Goal: Task Accomplishment & Management: Use online tool/utility

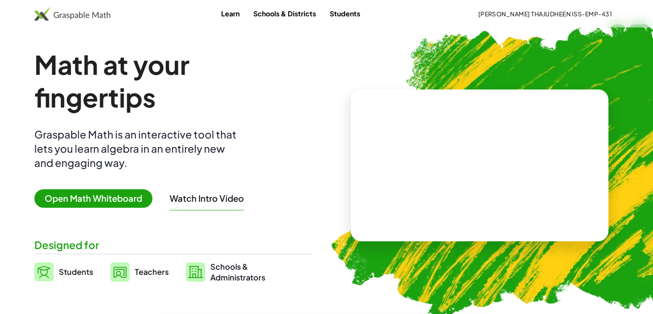
click at [128, 192] on span "Open Math Whiteboard" at bounding box center [93, 198] width 118 height 18
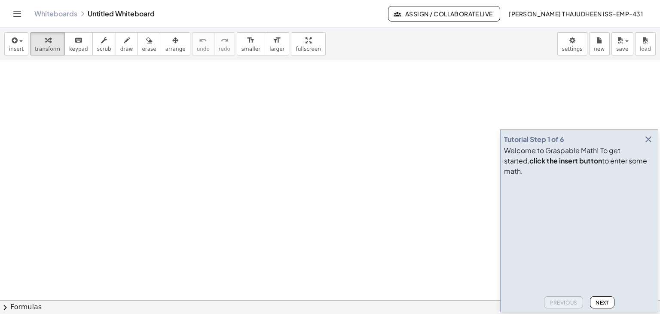
drag, startPoint x: 649, startPoint y: 151, endPoint x: 527, endPoint y: 130, distance: 123.7
click at [648, 144] on icon "button" at bounding box center [648, 139] width 10 height 10
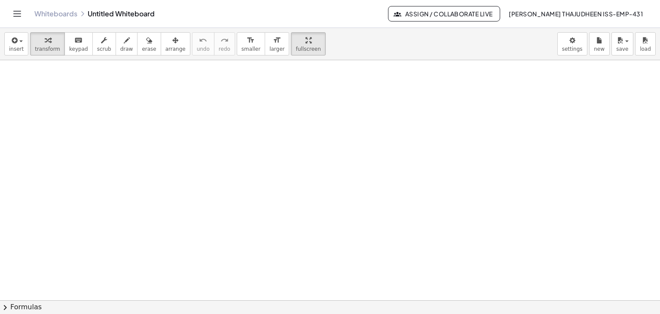
drag, startPoint x: 282, startPoint y: 42, endPoint x: 282, endPoint y: 79, distance: 37.4
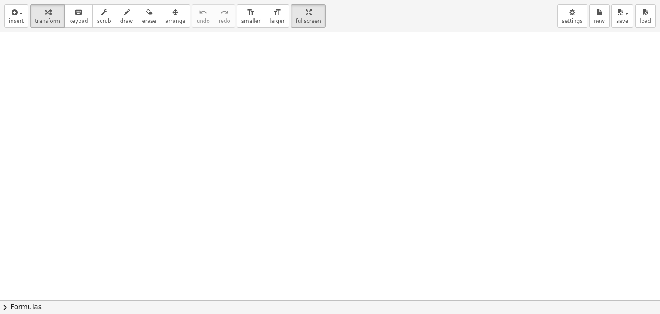
click at [282, 79] on div "insert select one: Math Expression Function Text Youtube Video Graphing Geometr…" at bounding box center [330, 157] width 660 height 314
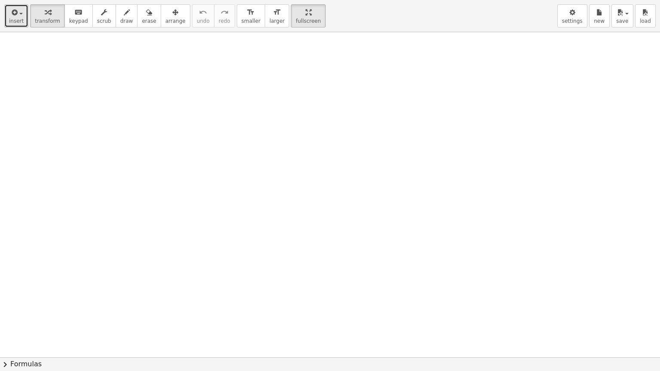
click at [18, 22] on span "insert" at bounding box center [16, 21] width 15 height 6
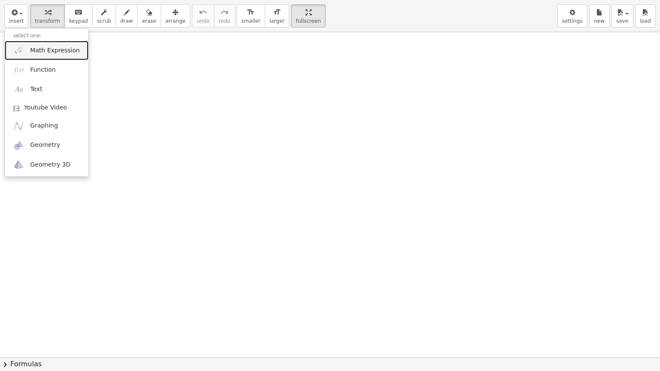
click at [35, 56] on link "Math Expression" at bounding box center [47, 50] width 84 height 19
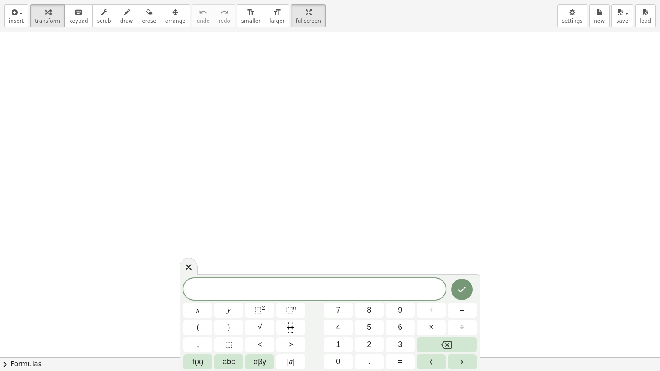
click at [265, 282] on div "****** ​" at bounding box center [314, 288] width 262 height 21
click at [194, 313] on span "f(x)" at bounding box center [197, 362] width 11 height 12
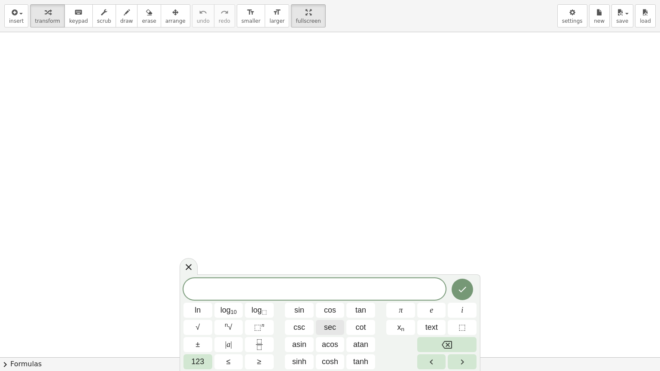
click at [330, 313] on span "sec" at bounding box center [330, 328] width 12 height 12
click at [299, 313] on span "sin" at bounding box center [299, 311] width 10 height 12
click at [334, 313] on span "sec" at bounding box center [330, 328] width 12 height 12
click at [366, 309] on span "tan" at bounding box center [360, 311] width 11 height 12
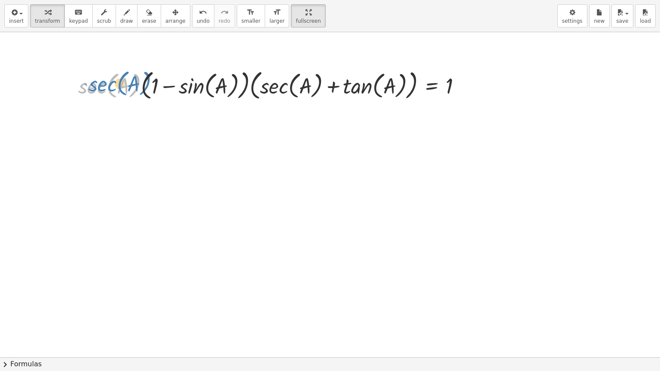
drag, startPoint x: 79, startPoint y: 96, endPoint x: 91, endPoint y: 95, distance: 11.2
click at [91, 95] on div at bounding box center [273, 85] width 399 height 36
drag, startPoint x: 64, startPoint y: 86, endPoint x: 62, endPoint y: 76, distance: 10.5
click at [38, 64] on div at bounding box center [330, 357] width 660 height 650
drag, startPoint x: 77, startPoint y: 89, endPoint x: 84, endPoint y: 89, distance: 6.9
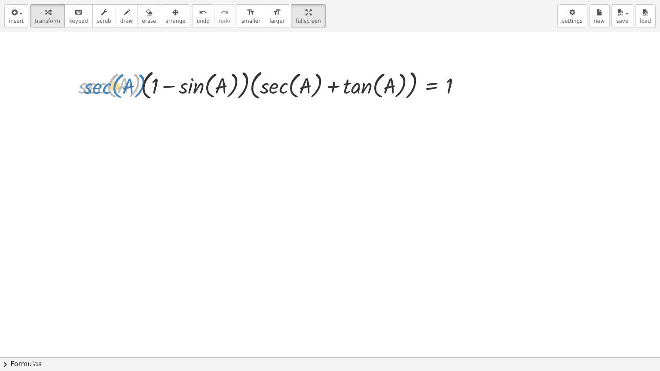
click at [84, 89] on div at bounding box center [273, 85] width 399 height 36
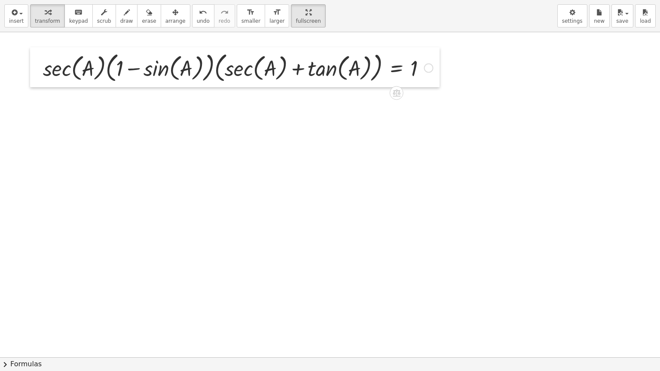
drag, startPoint x: 75, startPoint y: 86, endPoint x: 40, endPoint y: 69, distance: 39.4
click at [40, 69] on div at bounding box center [36, 67] width 13 height 40
click at [97, 132] on div at bounding box center [330, 357] width 660 height 650
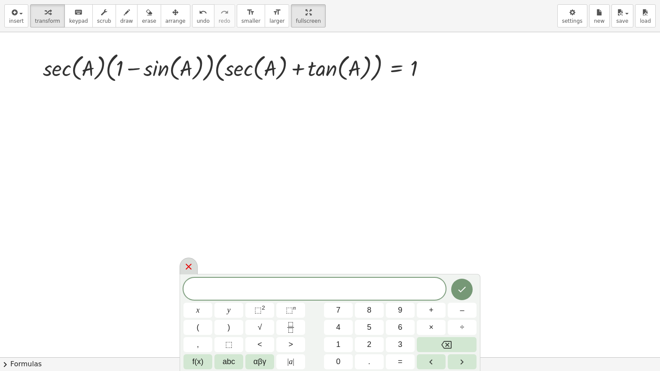
click at [184, 266] on icon at bounding box center [188, 267] width 10 height 10
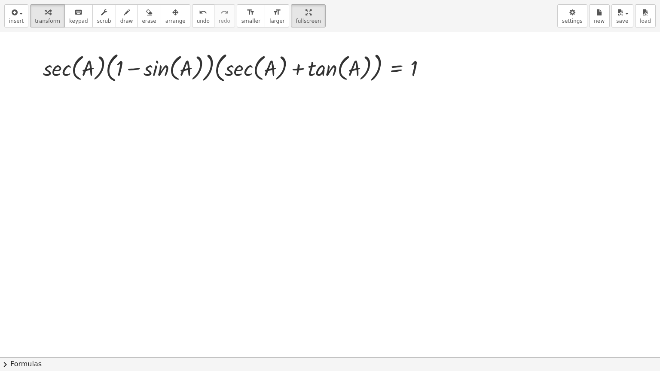
click at [18, 313] on button "chevron_right Formulas" at bounding box center [330, 364] width 660 height 14
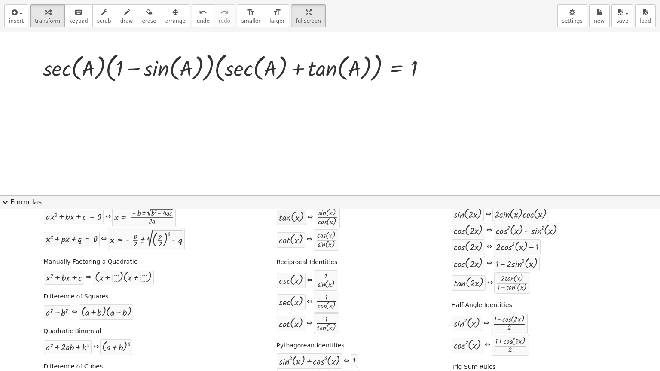
scroll to position [86, 0]
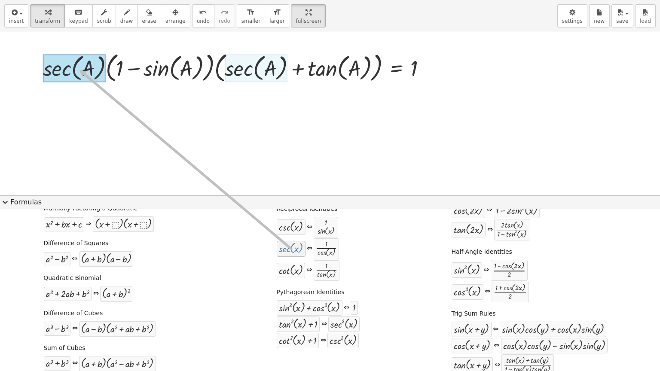
drag, startPoint x: 289, startPoint y: 250, endPoint x: 76, endPoint y: 70, distance: 279.8
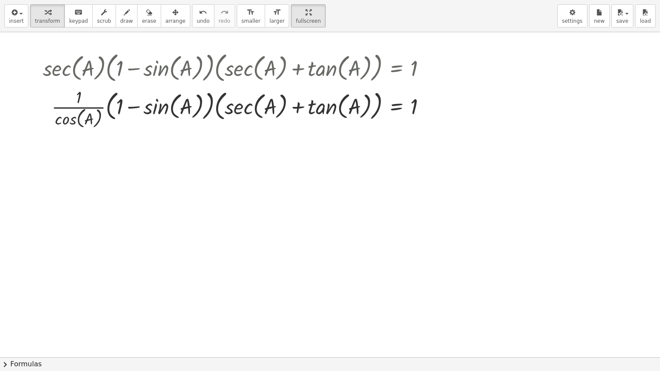
click at [27, 313] on button "chevron_right Formulas" at bounding box center [330, 364] width 660 height 14
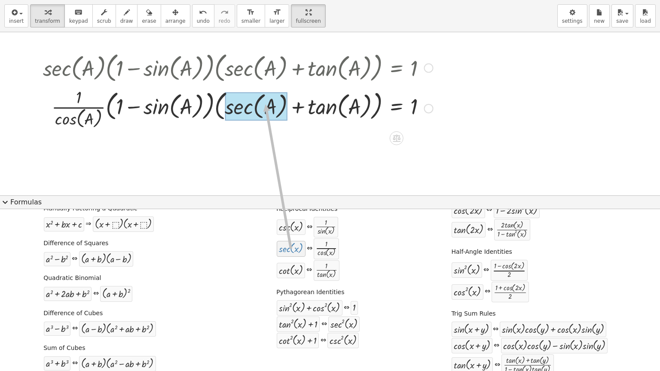
drag, startPoint x: 288, startPoint y: 255, endPoint x: 262, endPoint y: 104, distance: 153.4
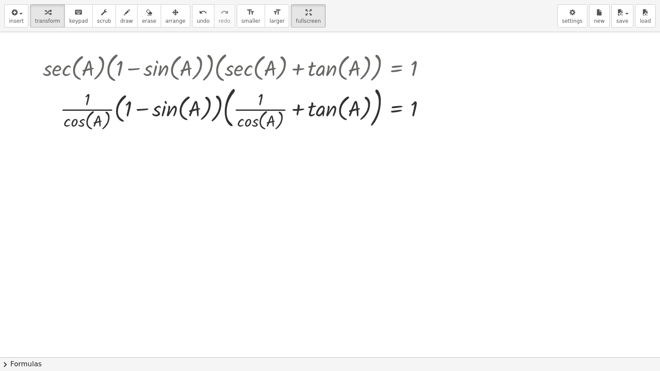
click at [36, 313] on button "chevron_right Formulas" at bounding box center [330, 364] width 660 height 14
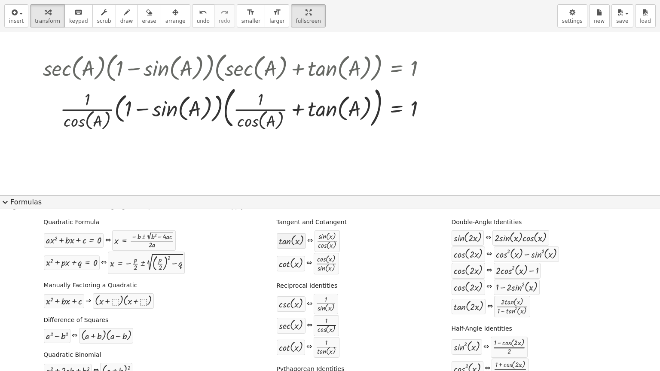
scroll to position [0, 0]
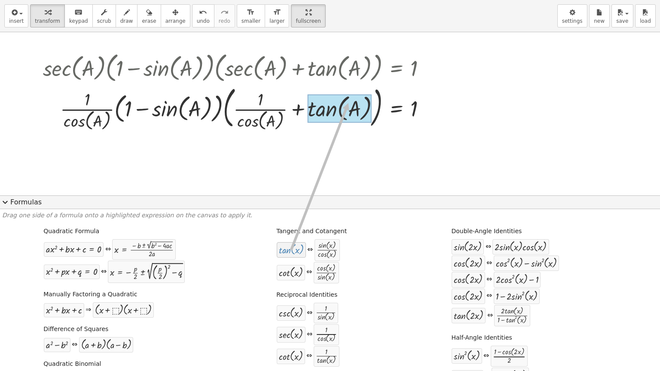
drag, startPoint x: 287, startPoint y: 256, endPoint x: 344, endPoint y: 103, distance: 163.0
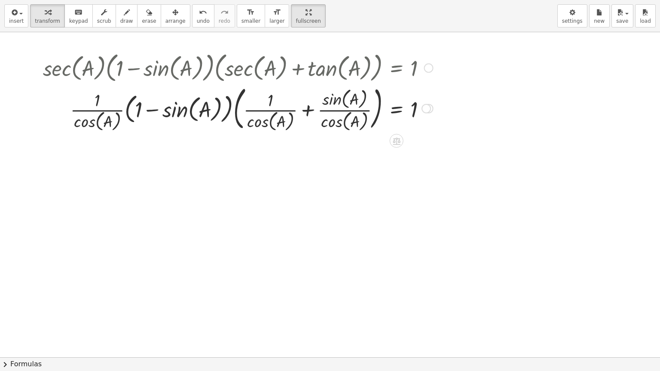
click at [308, 109] on div at bounding box center [238, 107] width 399 height 51
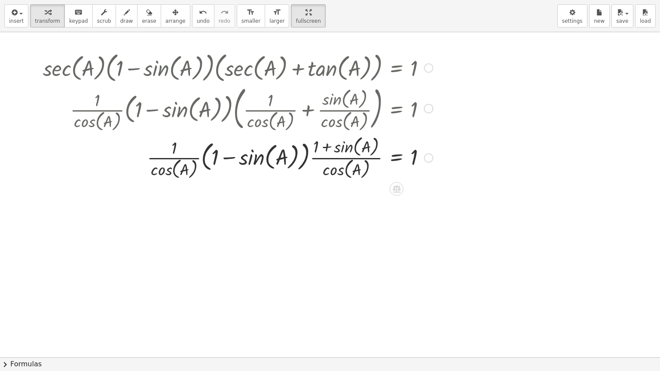
click at [201, 157] on div at bounding box center [238, 157] width 399 height 48
drag, startPoint x: 170, startPoint y: 147, endPoint x: 219, endPoint y: 158, distance: 49.7
click at [219, 158] on div at bounding box center [238, 157] width 399 height 48
drag, startPoint x: 182, startPoint y: 159, endPoint x: 258, endPoint y: 155, distance: 75.7
click at [258, 155] on div at bounding box center [238, 157] width 399 height 48
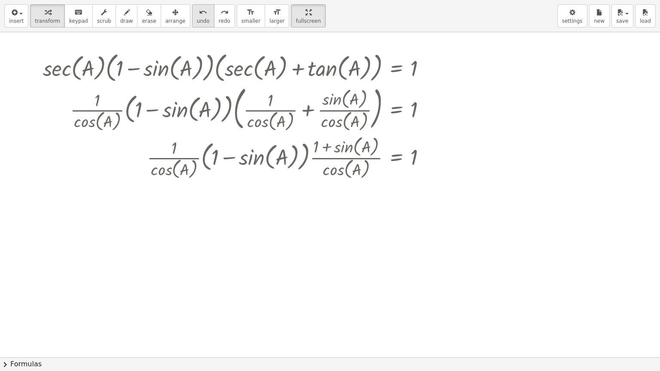
click at [197, 18] on span "undo" at bounding box center [203, 21] width 13 height 6
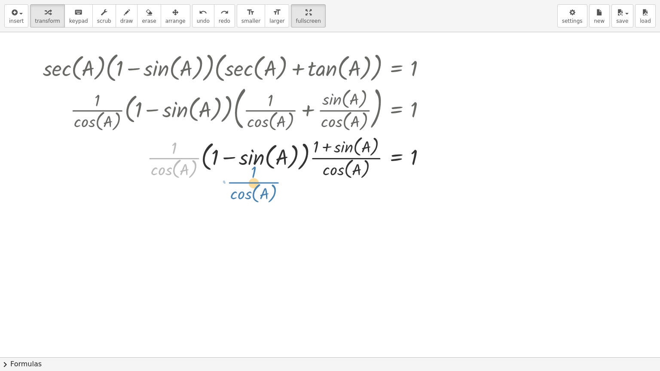
drag, startPoint x: 166, startPoint y: 156, endPoint x: 246, endPoint y: 181, distance: 83.6
click at [246, 181] on div "· sec ( , A ) · ( + 1 − sin ( , [GEOGRAPHIC_DATA] ) ) · ( + sec ( , A ) + tan (…" at bounding box center [234, 115] width 409 height 136
drag, startPoint x: 196, startPoint y: 158, endPoint x: 215, endPoint y: 161, distance: 19.1
click at [215, 161] on div at bounding box center [267, 157] width 339 height 48
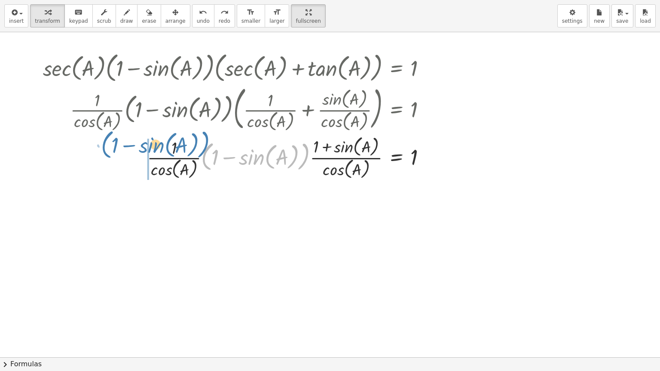
drag, startPoint x: 202, startPoint y: 155, endPoint x: 102, endPoint y: 143, distance: 100.8
click at [102, 143] on div at bounding box center [267, 157] width 339 height 48
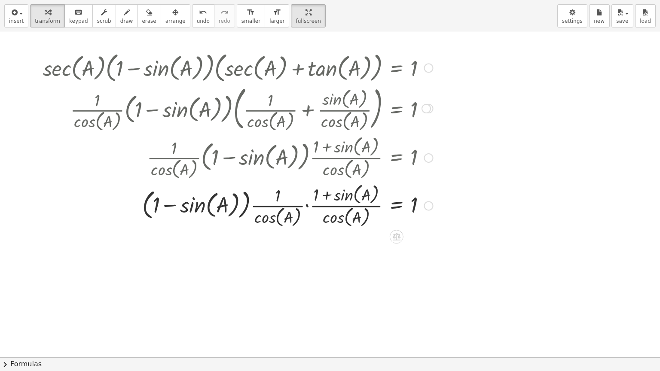
click at [306, 206] on div at bounding box center [238, 205] width 399 height 48
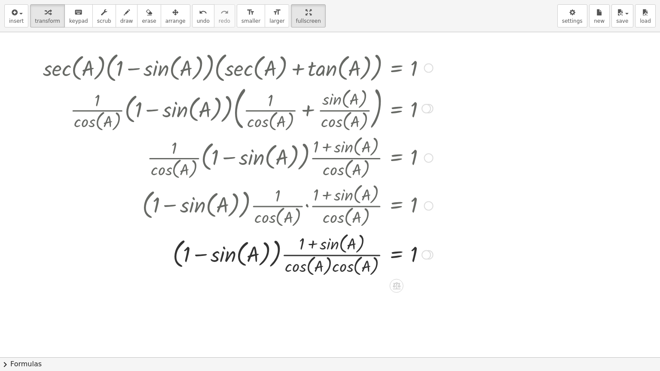
click at [330, 270] on div at bounding box center [238, 254] width 399 height 48
drag, startPoint x: 289, startPoint y: 267, endPoint x: 337, endPoint y: 270, distance: 48.2
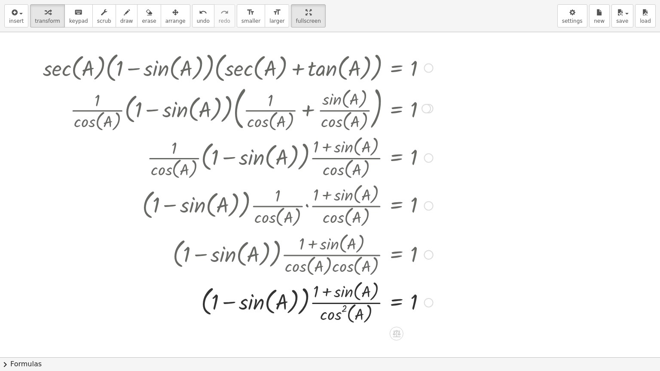
drag, startPoint x: 414, startPoint y: 110, endPoint x: 381, endPoint y: 112, distance: 33.5
click at [381, 112] on div at bounding box center [238, 107] width 399 height 51
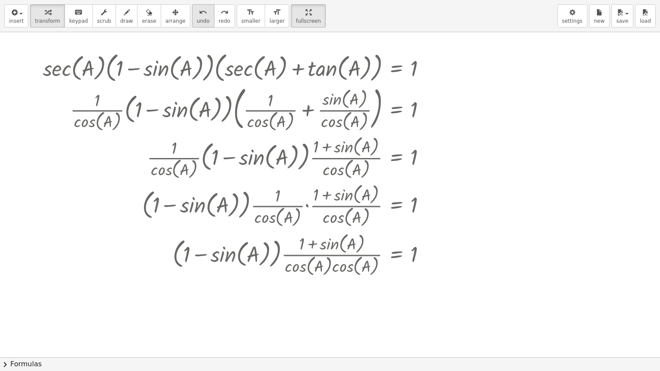
click at [192, 19] on button "undo undo" at bounding box center [203, 15] width 22 height 23
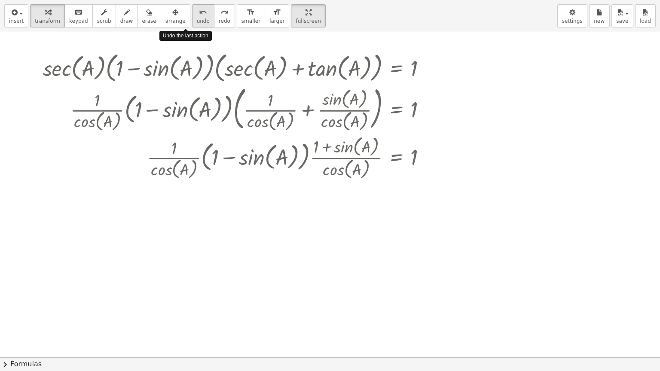
click at [192, 19] on button "undo undo" at bounding box center [203, 15] width 22 height 23
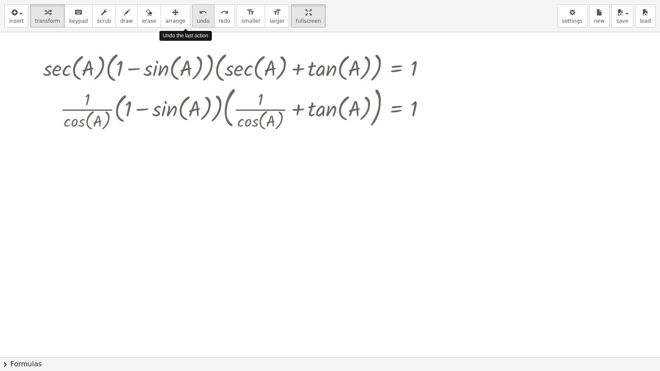
click at [192, 19] on button "undo undo" at bounding box center [203, 15] width 22 height 23
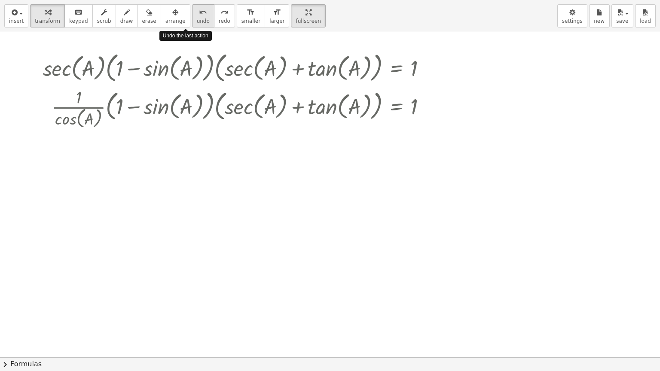
click at [192, 19] on button "undo undo" at bounding box center [203, 15] width 22 height 23
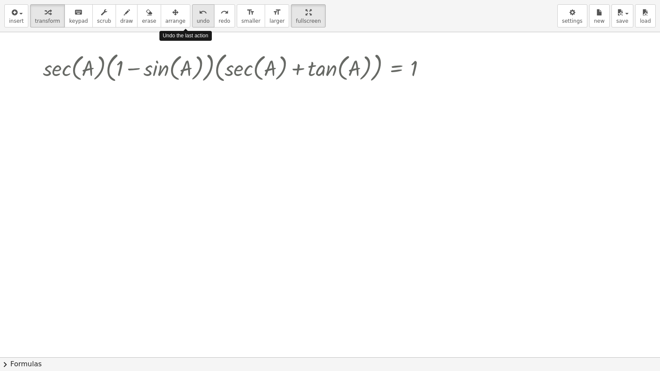
click at [192, 19] on button "undo undo" at bounding box center [203, 15] width 22 height 23
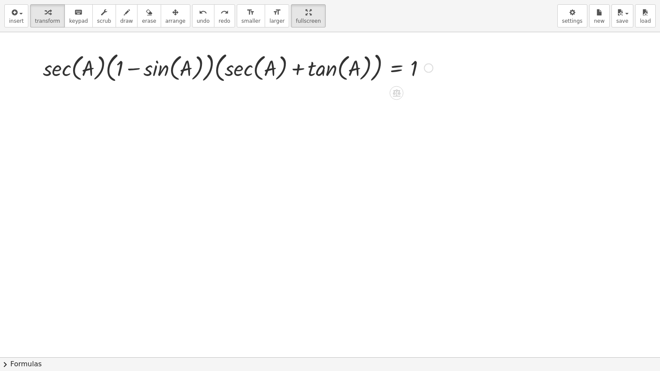
click at [397, 69] on div at bounding box center [238, 67] width 399 height 36
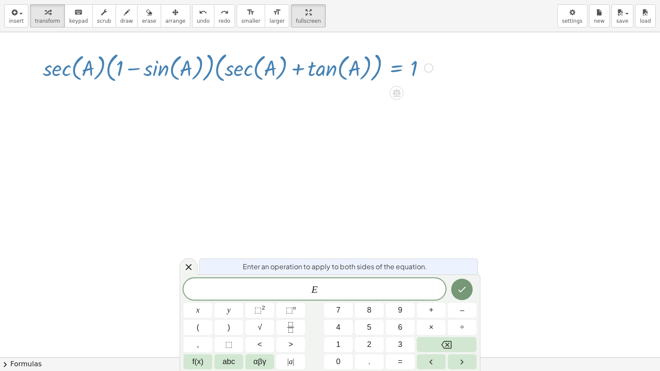
drag, startPoint x: 331, startPoint y: 70, endPoint x: 305, endPoint y: 70, distance: 25.8
click at [305, 70] on div at bounding box center [238, 67] width 399 height 36
click at [431, 67] on div at bounding box center [428, 68] width 9 height 9
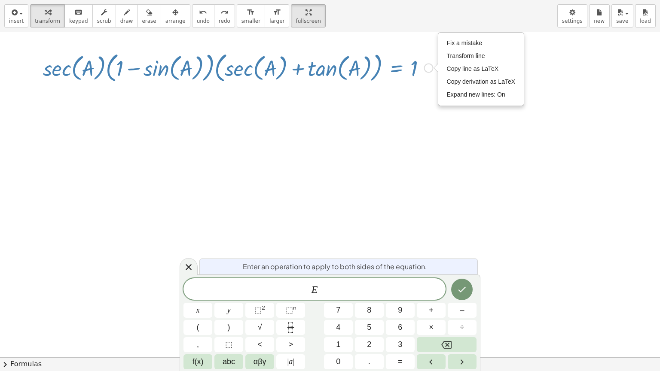
click at [403, 69] on div at bounding box center [238, 67] width 399 height 36
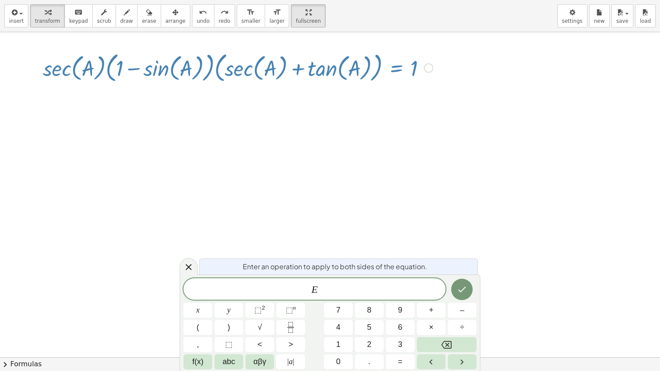
click at [388, 68] on div at bounding box center [238, 67] width 399 height 36
drag, startPoint x: 352, startPoint y: 68, endPoint x: 290, endPoint y: 238, distance: 181.3
click at [290, 238] on div at bounding box center [330, 357] width 660 height 650
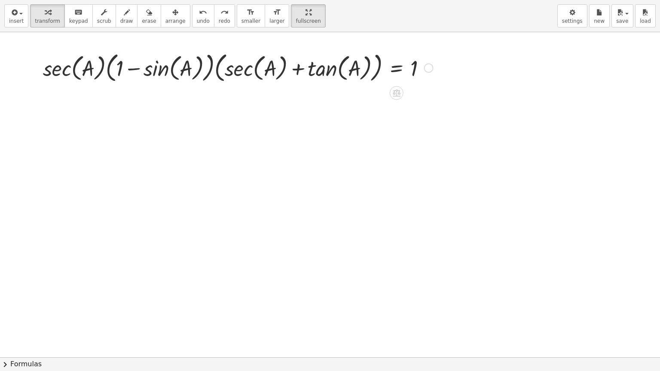
click at [278, 58] on div at bounding box center [238, 67] width 399 height 36
click at [422, 64] on div at bounding box center [238, 67] width 399 height 36
click at [393, 97] on icon at bounding box center [396, 92] width 9 height 9
click at [383, 95] on div "−" at bounding box center [379, 93] width 14 height 14
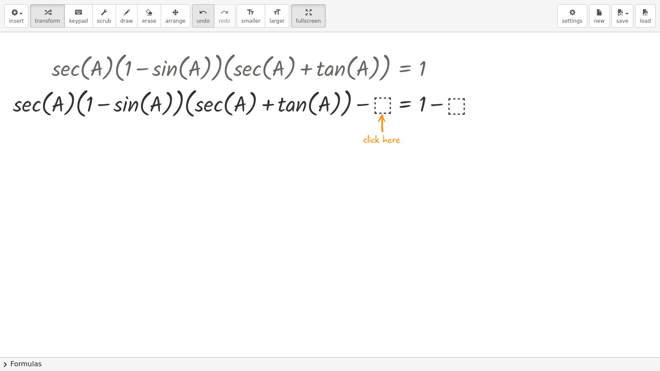
click at [197, 23] on span "undo" at bounding box center [203, 21] width 13 height 6
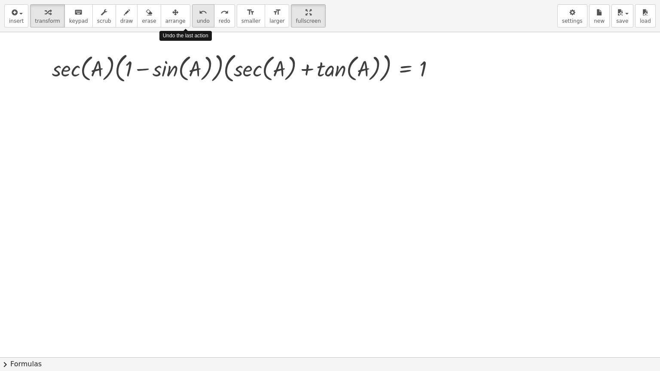
click at [197, 23] on span "undo" at bounding box center [203, 21] width 13 height 6
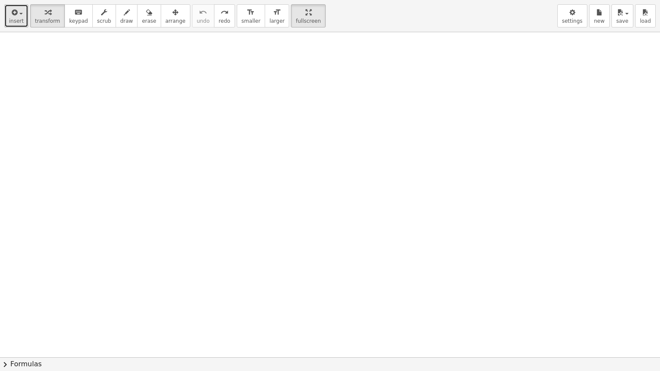
click at [18, 19] on span "insert" at bounding box center [16, 21] width 15 height 6
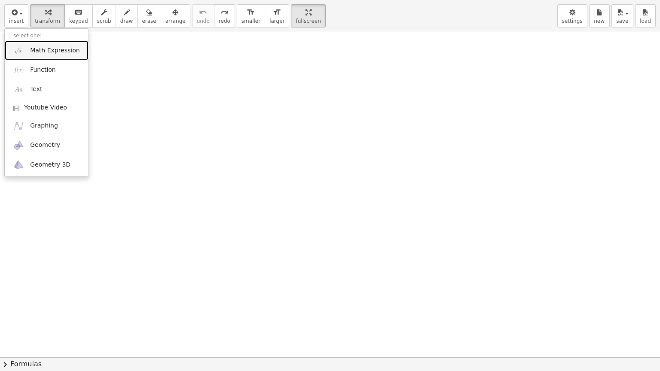
click at [41, 53] on span "Math Expression" at bounding box center [54, 50] width 49 height 9
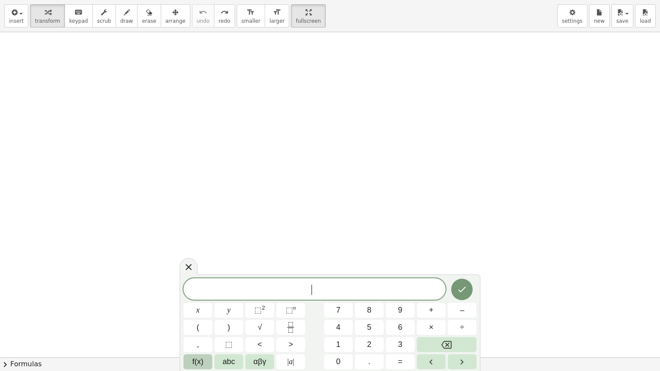
click at [194, 313] on span "f(x)" at bounding box center [197, 362] width 11 height 12
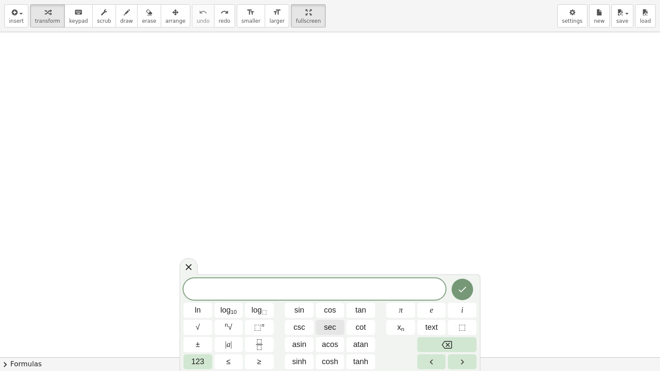
click at [332, 313] on span "sec" at bounding box center [330, 328] width 12 height 12
click at [302, 313] on span "sin" at bounding box center [299, 311] width 10 height 12
click at [331, 313] on span "sec" at bounding box center [330, 328] width 12 height 12
click at [359, 309] on span "tan" at bounding box center [360, 311] width 11 height 12
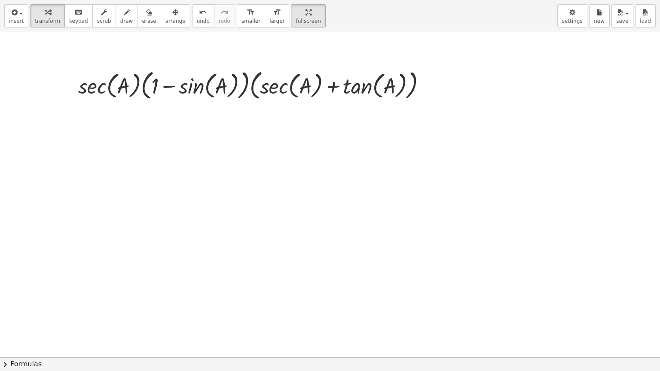
click at [26, 313] on button "chevron_right Formulas" at bounding box center [330, 364] width 660 height 14
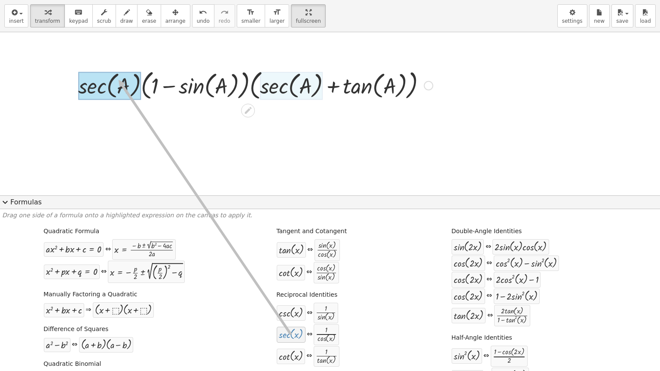
drag, startPoint x: 297, startPoint y: 337, endPoint x: 115, endPoint y: 79, distance: 315.6
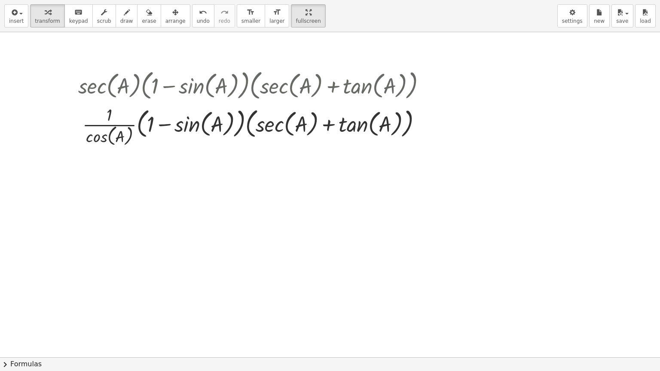
click at [31, 313] on button "chevron_right Formulas" at bounding box center [330, 364] width 660 height 14
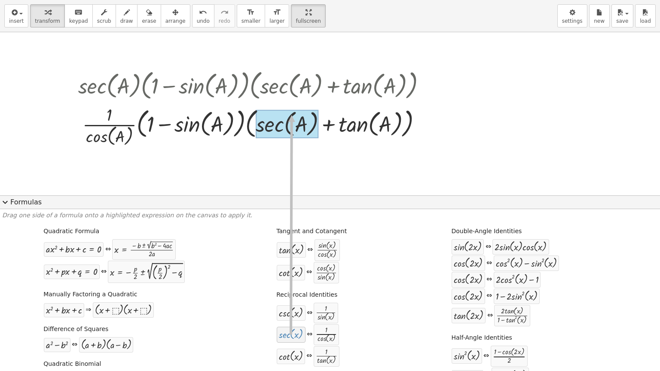
drag, startPoint x: 283, startPoint y: 332, endPoint x: 288, endPoint y: 115, distance: 217.0
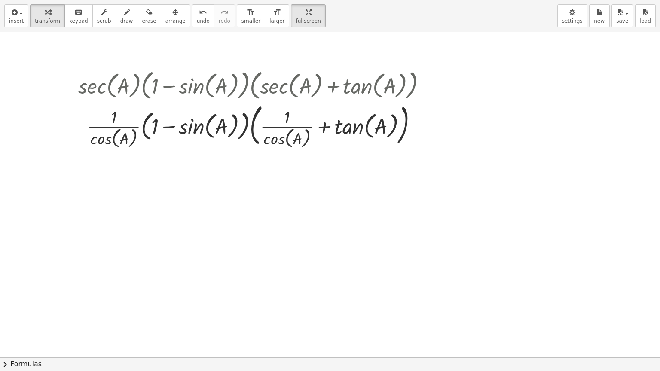
click at [27, 313] on button "chevron_right Formulas" at bounding box center [330, 364] width 660 height 14
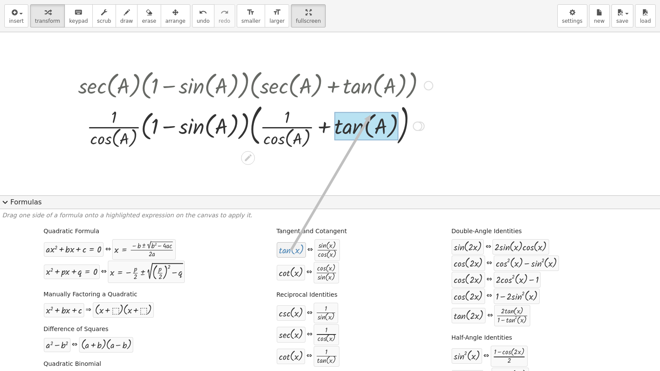
drag, startPoint x: 291, startPoint y: 253, endPoint x: 367, endPoint y: 115, distance: 157.2
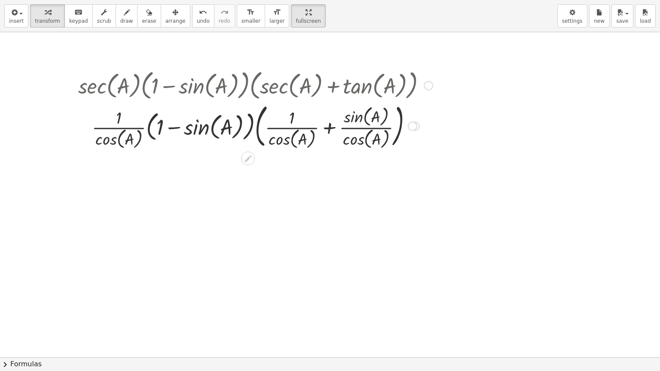
click at [329, 129] on div at bounding box center [255, 125] width 363 height 51
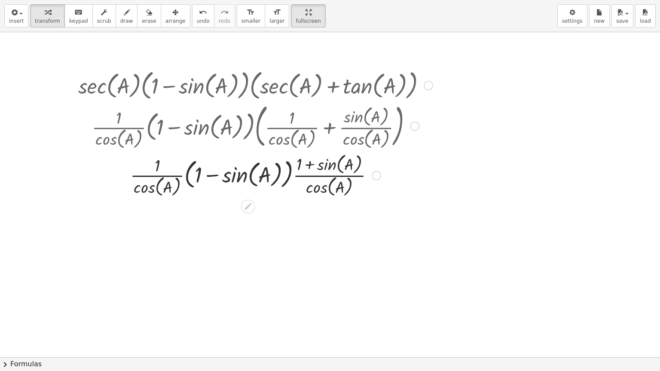
click at [154, 175] on div at bounding box center [255, 175] width 363 height 48
drag, startPoint x: 154, startPoint y: 175, endPoint x: 250, endPoint y: 189, distance: 97.6
click at [250, 189] on div at bounding box center [255, 175] width 363 height 48
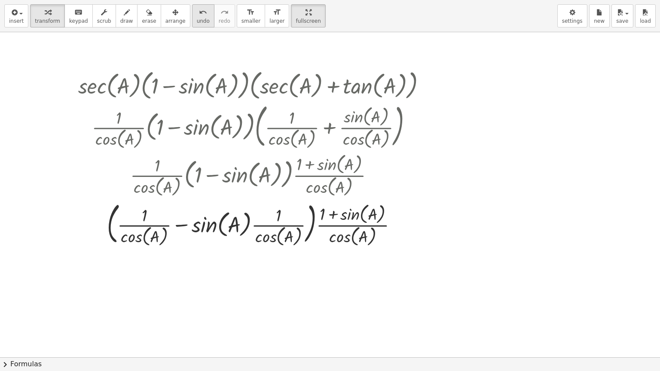
click at [197, 19] on span "undo" at bounding box center [203, 21] width 13 height 6
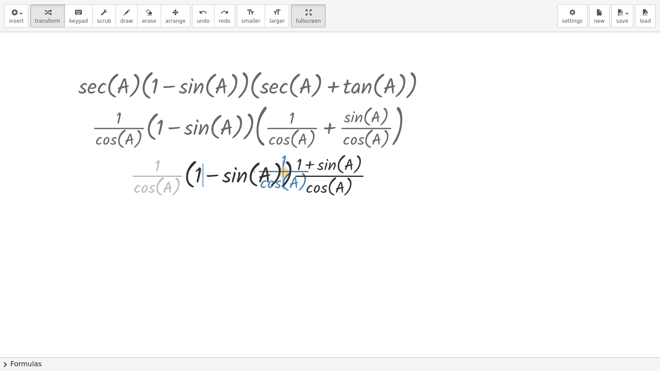
drag, startPoint x: 162, startPoint y: 174, endPoint x: 288, endPoint y: 169, distance: 126.4
click at [288, 169] on div at bounding box center [256, 175] width 304 height 48
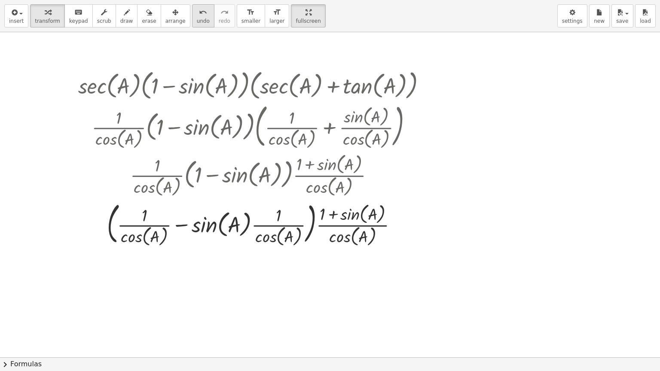
click at [197, 22] on span "undo" at bounding box center [203, 21] width 13 height 6
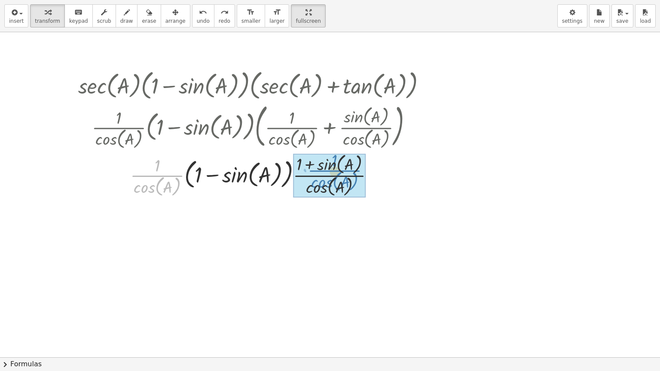
drag, startPoint x: 146, startPoint y: 176, endPoint x: 324, endPoint y: 171, distance: 177.5
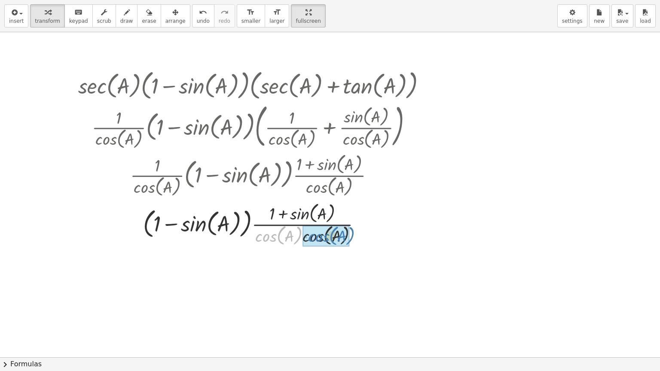
drag, startPoint x: 268, startPoint y: 235, endPoint x: 321, endPoint y: 235, distance: 52.8
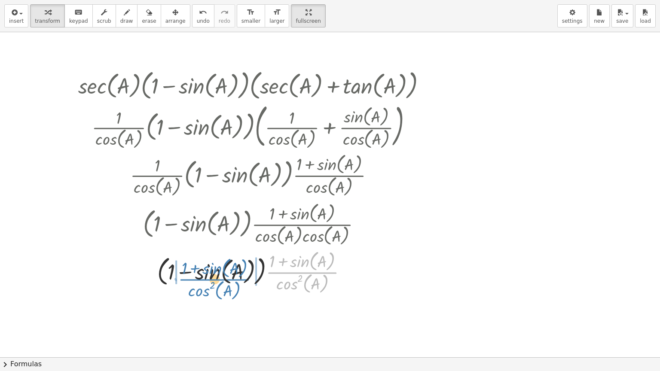
drag, startPoint x: 270, startPoint y: 273, endPoint x: 181, endPoint y: 280, distance: 88.7
click at [181, 280] on div at bounding box center [255, 272] width 363 height 48
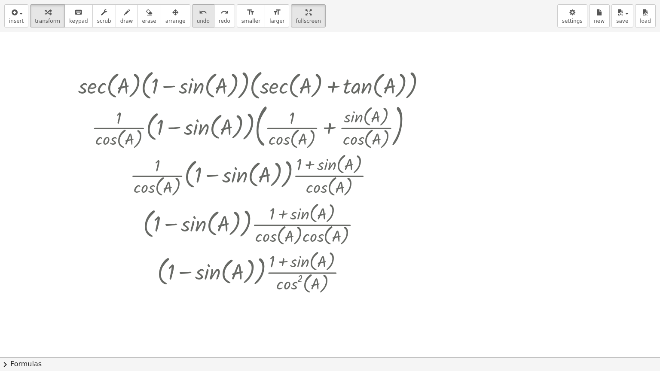
click at [192, 25] on button "undo undo" at bounding box center [203, 15] width 22 height 23
click at [358, 285] on div at bounding box center [255, 272] width 307 height 48
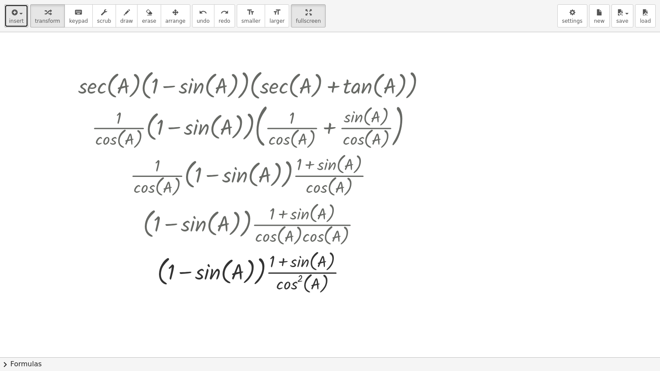
click at [17, 18] on span "insert" at bounding box center [16, 21] width 15 height 6
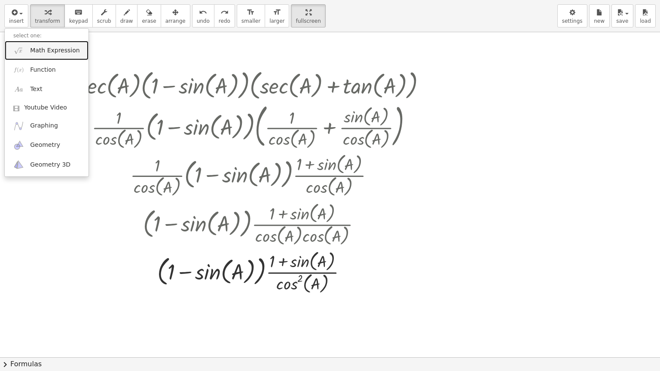
click at [33, 49] on span "Math Expression" at bounding box center [54, 50] width 49 height 9
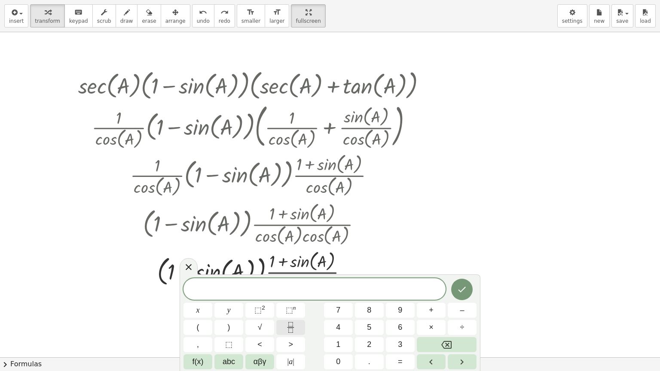
click at [286, 313] on icon "Fraction" at bounding box center [290, 327] width 11 height 11
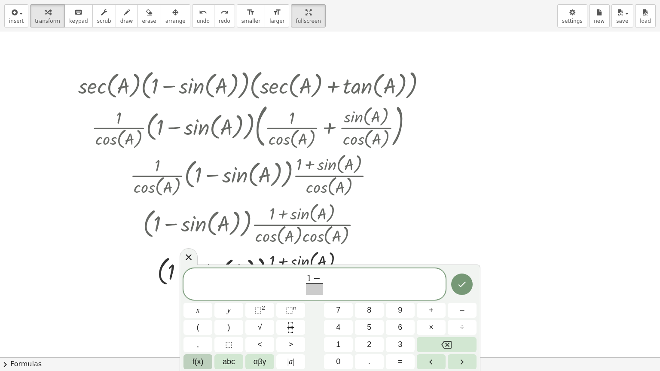
click at [201, 313] on span "f(x)" at bounding box center [197, 362] width 11 height 12
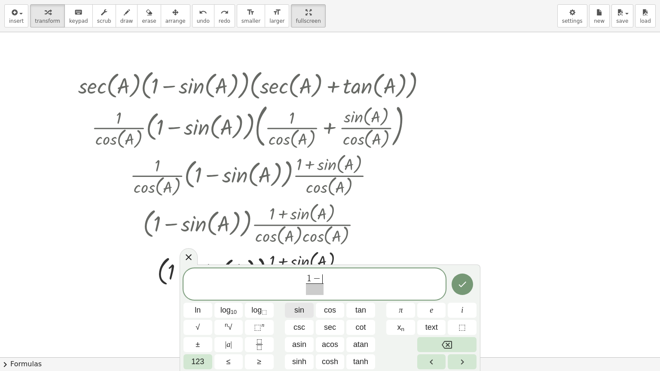
click at [299, 312] on span "sin" at bounding box center [299, 311] width 10 height 12
click at [258, 313] on span "⬚" at bounding box center [257, 327] width 7 height 9
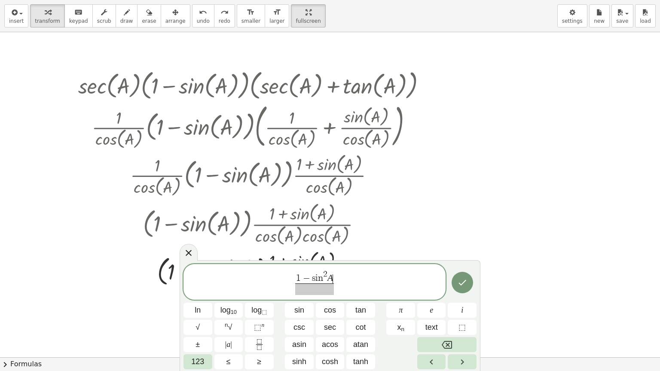
click at [309, 294] on span at bounding box center [314, 289] width 39 height 12
click at [330, 313] on span "cos" at bounding box center [330, 311] width 12 height 12
click at [261, 313] on sup "n" at bounding box center [262, 325] width 3 height 6
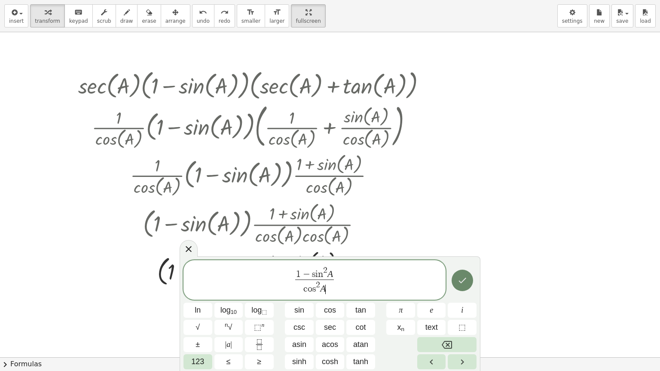
click at [460, 284] on icon "Done" at bounding box center [462, 280] width 10 height 10
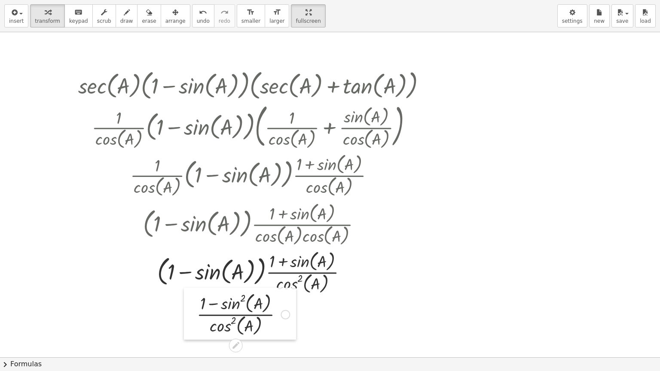
drag, startPoint x: 483, startPoint y: 81, endPoint x: 199, endPoint y: 317, distance: 369.0
click at [195, 313] on div at bounding box center [190, 314] width 13 height 52
click at [364, 313] on div at bounding box center [330, 357] width 660 height 650
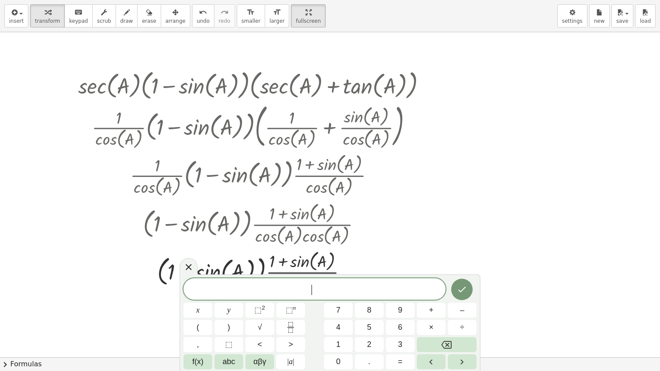
click at [444, 254] on div at bounding box center [330, 357] width 660 height 650
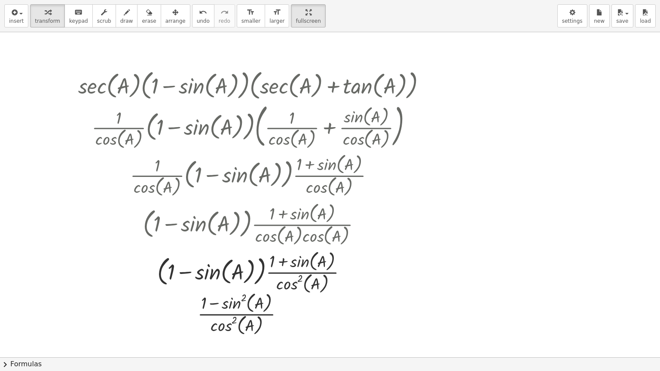
click at [33, 313] on button "chevron_right Formulas" at bounding box center [330, 364] width 660 height 14
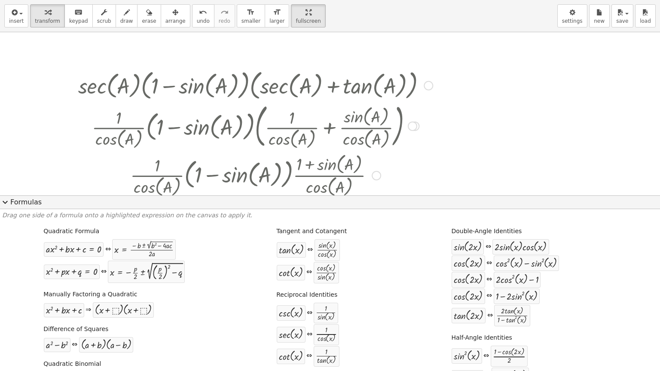
drag, startPoint x: 402, startPoint y: 170, endPoint x: 382, endPoint y: 126, distance: 48.1
click at [248, 86] on div "· sec ( , A ) · ( + 1 − sin ( , A ) ) · ( + sec ( , A ) + tan ( , A ) ) · · 1 ·…" at bounding box center [248, 86] width 0 height 0
click at [7, 202] on span "expand_more" at bounding box center [5, 202] width 10 height 10
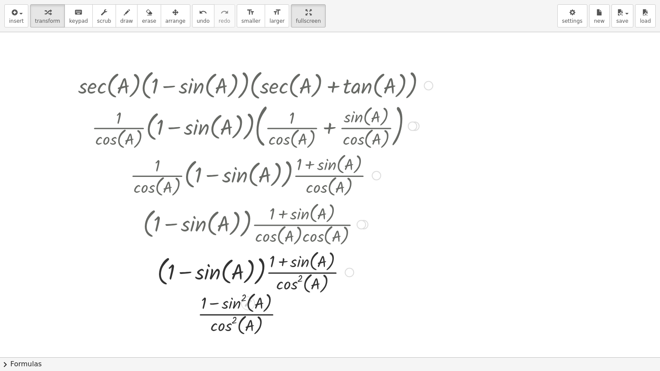
drag, startPoint x: 104, startPoint y: 318, endPoint x: 75, endPoint y: 268, distance: 58.3
click at [74, 268] on div "· sec ( , A ) · ( + 1 − sin ( , A ) ) · ( + sec ( , A ) + tan ( , A ) ) · · 1 ·…" at bounding box center [330, 357] width 660 height 650
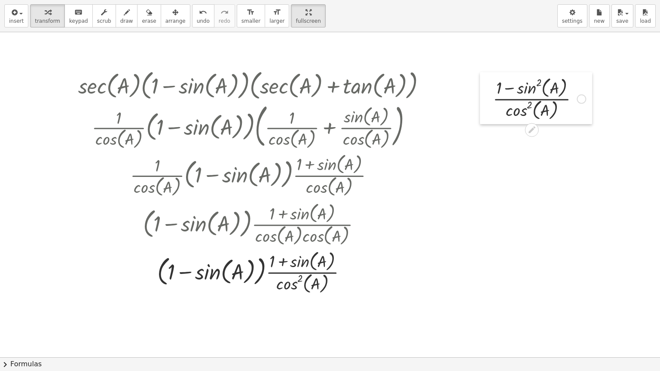
drag, startPoint x: 186, startPoint y: 320, endPoint x: 480, endPoint y: 105, distance: 363.6
click at [480, 105] on div at bounding box center [486, 98] width 13 height 52
click at [451, 222] on div at bounding box center [256, 224] width 392 height 48
click at [18, 313] on button "chevron_right Formulas" at bounding box center [330, 364] width 660 height 14
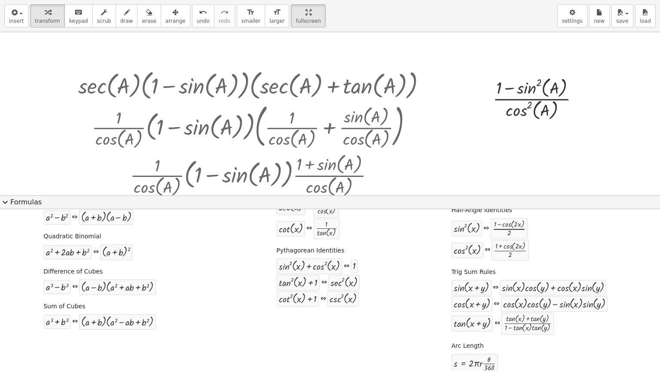
scroll to position [139, 0]
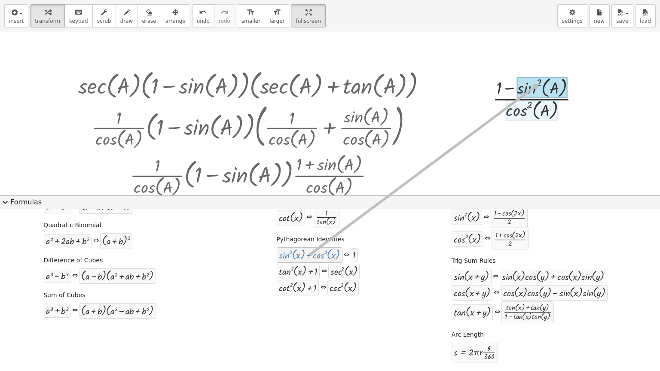
drag, startPoint x: 289, startPoint y: 257, endPoint x: 536, endPoint y: 82, distance: 302.2
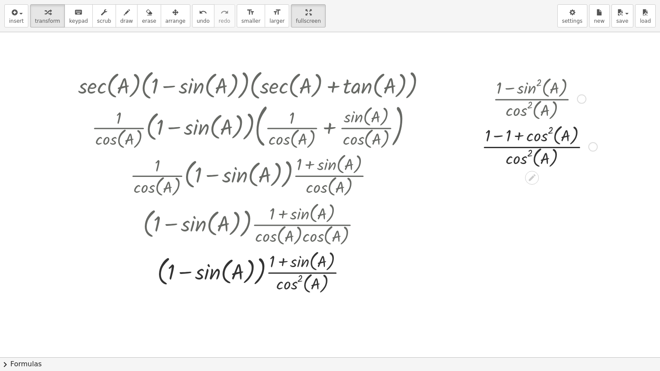
click at [488, 138] on div at bounding box center [539, 146] width 124 height 48
click at [497, 136] on div at bounding box center [539, 146] width 124 height 48
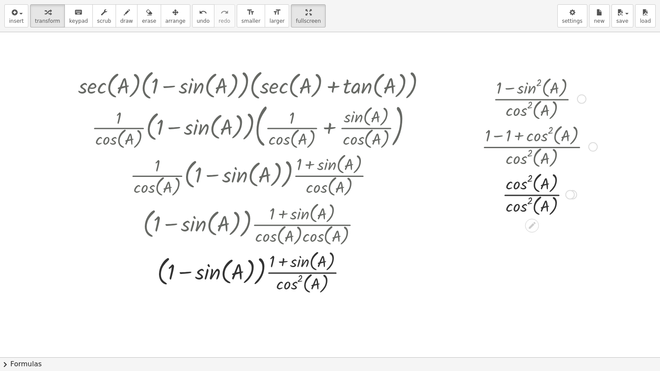
click at [530, 195] on div at bounding box center [539, 194] width 124 height 48
click at [34, 313] on button "chevron_right Formulas" at bounding box center [330, 364] width 660 height 14
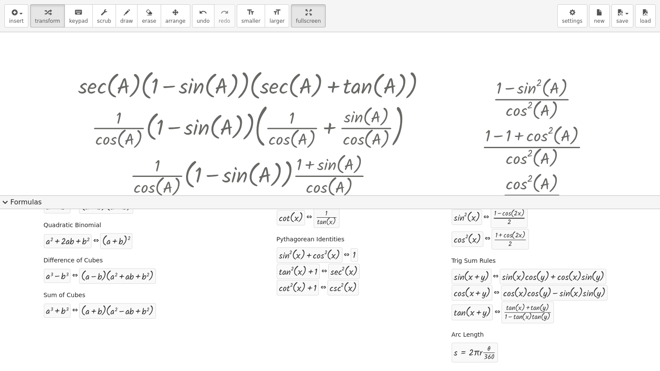
scroll to position [53, 0]
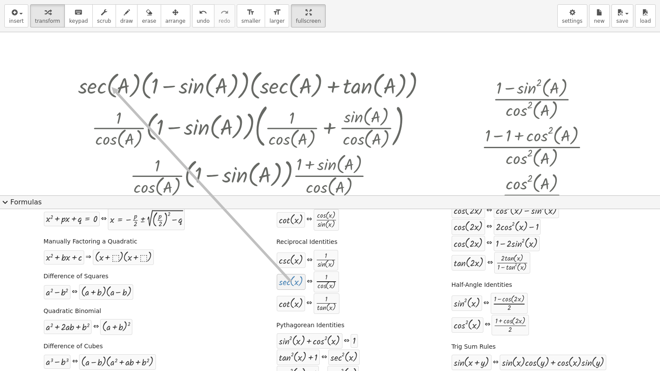
drag, startPoint x: 283, startPoint y: 287, endPoint x: 108, endPoint y: 87, distance: 266.3
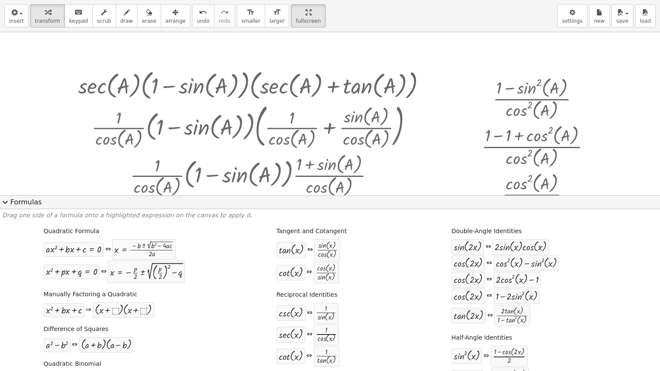
scroll to position [43, 0]
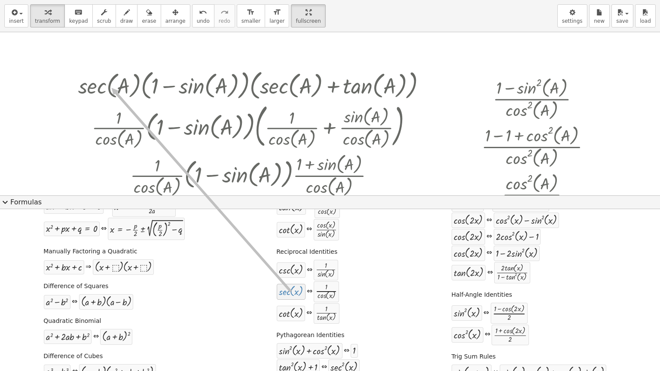
drag, startPoint x: 293, startPoint y: 296, endPoint x: 108, endPoint y: 88, distance: 278.1
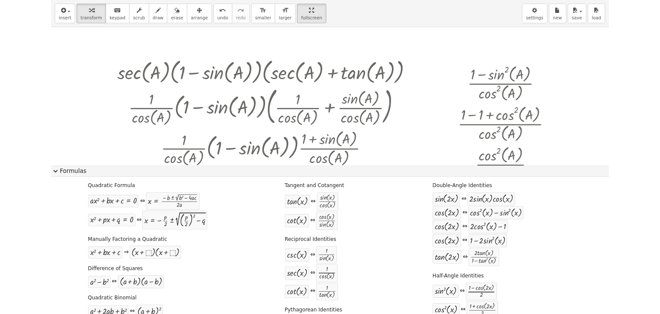
scroll to position [0, 0]
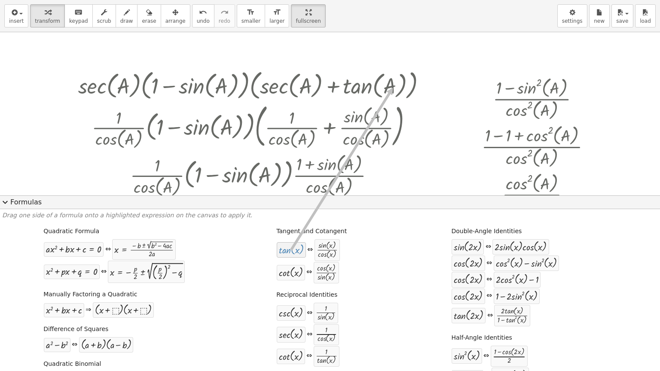
drag, startPoint x: 291, startPoint y: 251, endPoint x: 389, endPoint y: 88, distance: 190.7
click at [613, 153] on div at bounding box center [330, 299] width 660 height 535
drag, startPoint x: 266, startPoint y: 53, endPoint x: 252, endPoint y: 55, distance: 14.3
click at [251, 52] on div at bounding box center [330, 299] width 660 height 535
drag, startPoint x: 634, startPoint y: 111, endPoint x: 623, endPoint y: 102, distance: 14.0
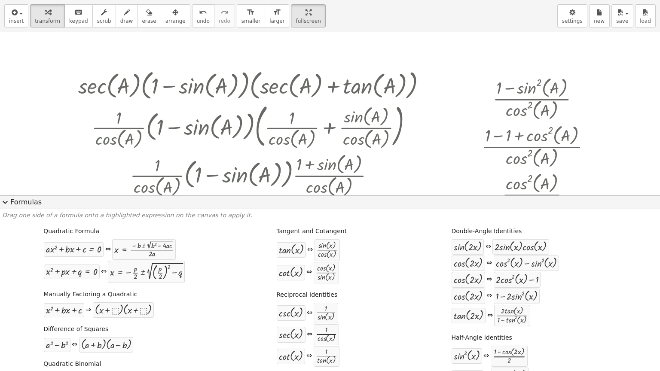
click at [623, 102] on div at bounding box center [330, 299] width 660 height 535
click at [44, 68] on div at bounding box center [330, 299] width 660 height 535
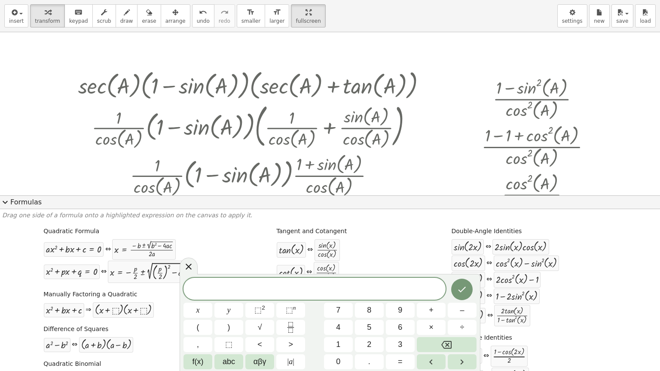
click at [2, 199] on span "expand_more" at bounding box center [5, 202] width 10 height 10
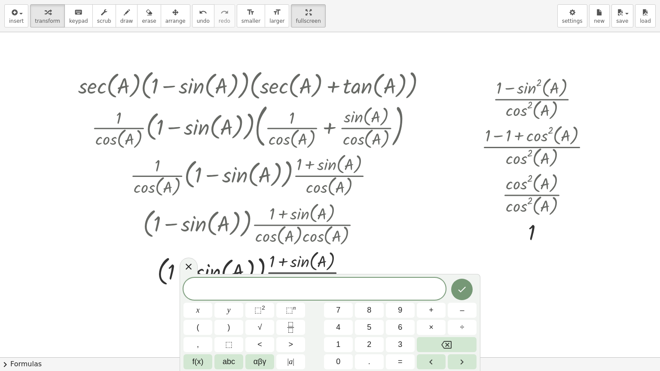
click at [187, 270] on icon at bounding box center [188, 267] width 10 height 10
